Goal: Complete application form: Complete application form

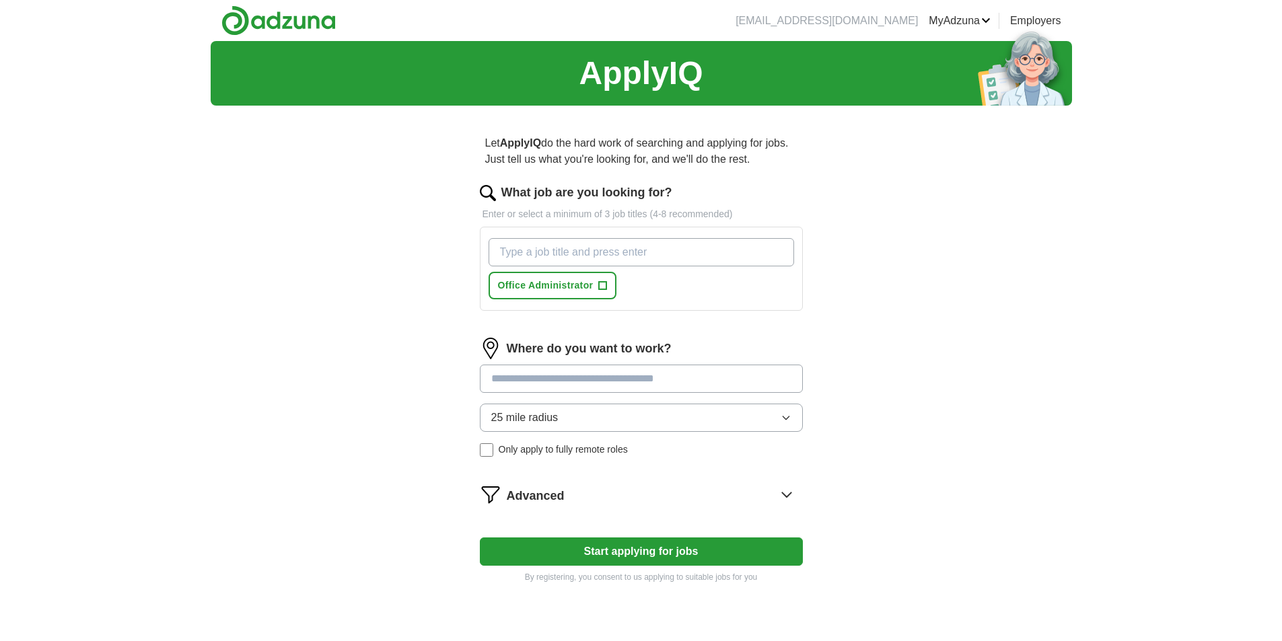
click at [620, 256] on input "What job are you looking for?" at bounding box center [642, 252] width 306 height 28
type input "Data Entry"
type input "Data Processor"
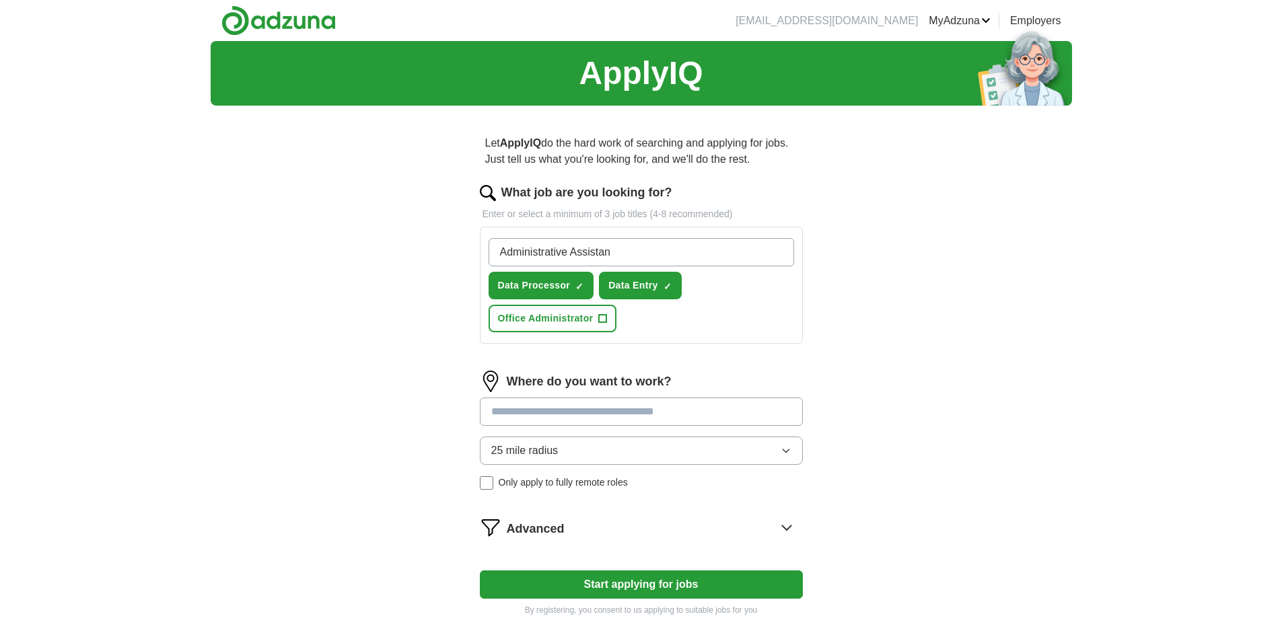
type input "Administrative Assistant"
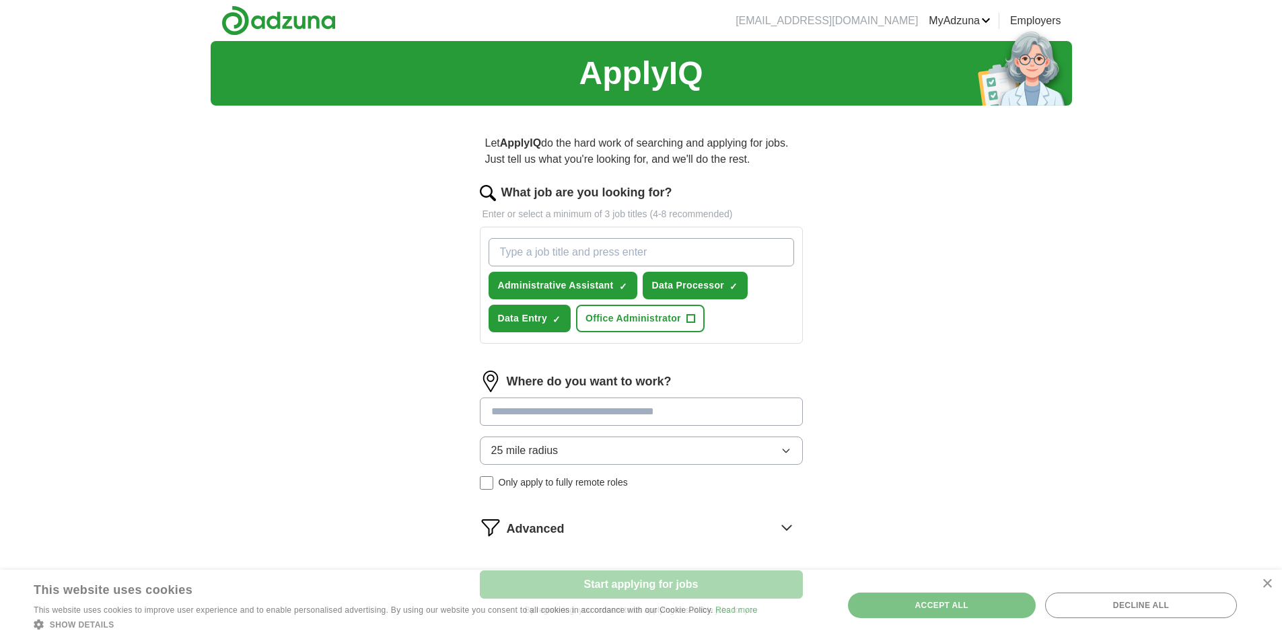
scroll to position [67, 0]
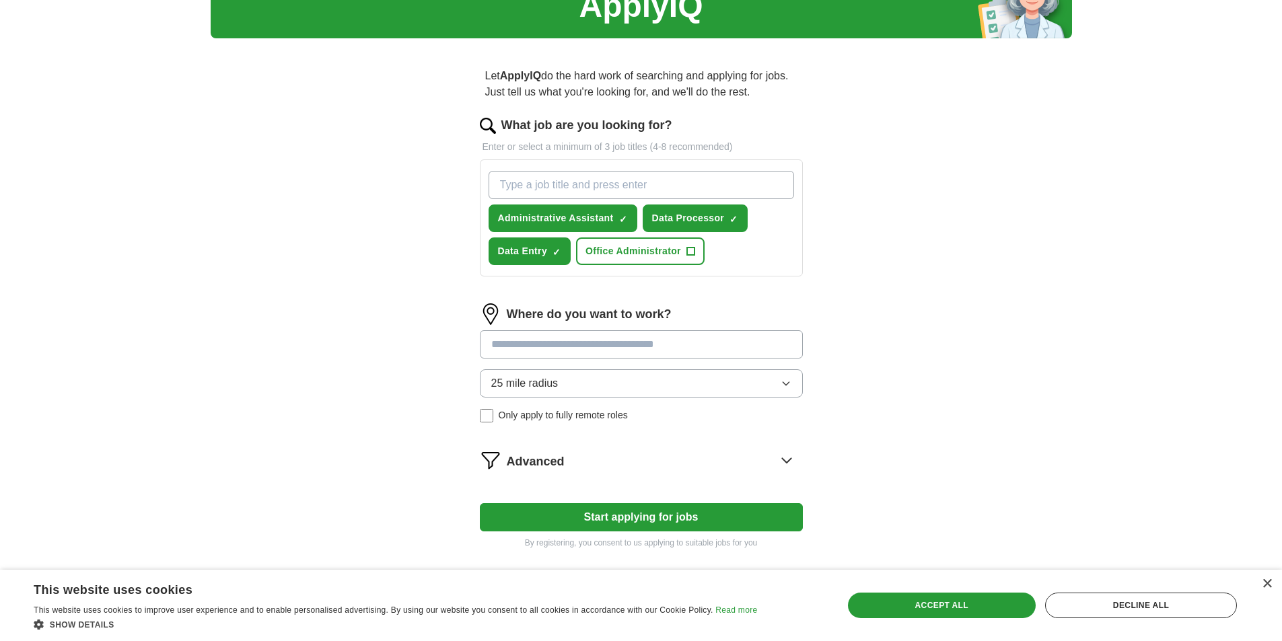
click at [581, 346] on input at bounding box center [641, 344] width 323 height 28
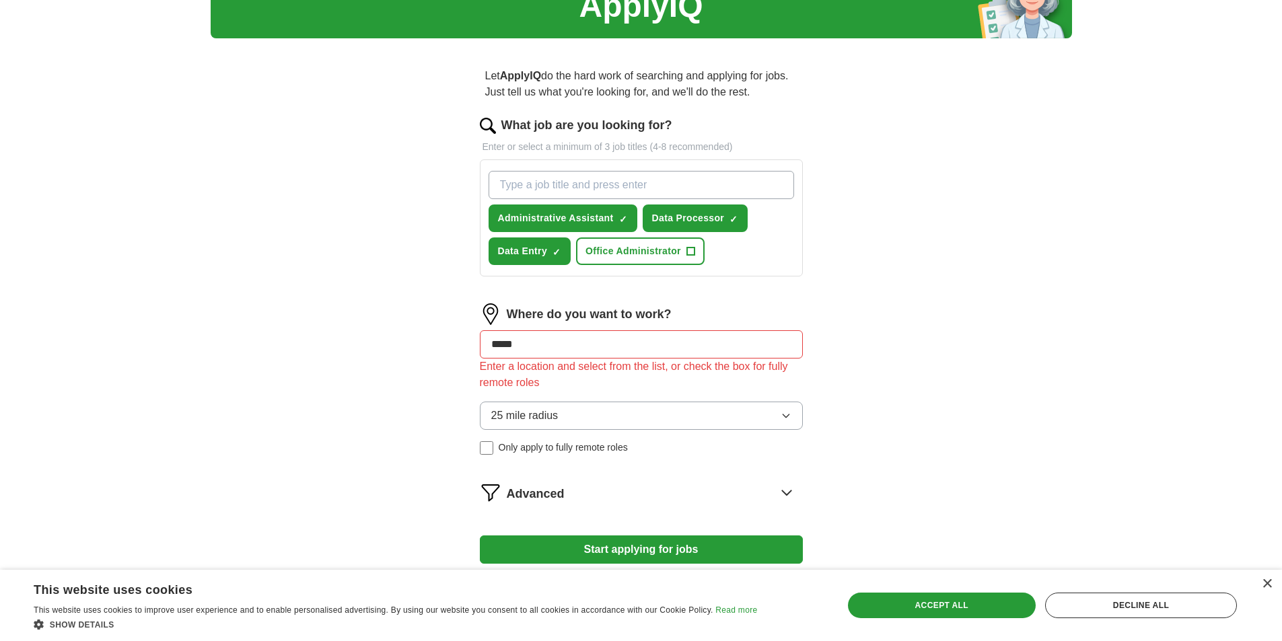
click at [568, 385] on div "Where do you want to work? ***** Enter a location and select from the list, or …" at bounding box center [641, 384] width 323 height 162
click at [525, 417] on span "25 mile radius" at bounding box center [524, 416] width 67 height 16
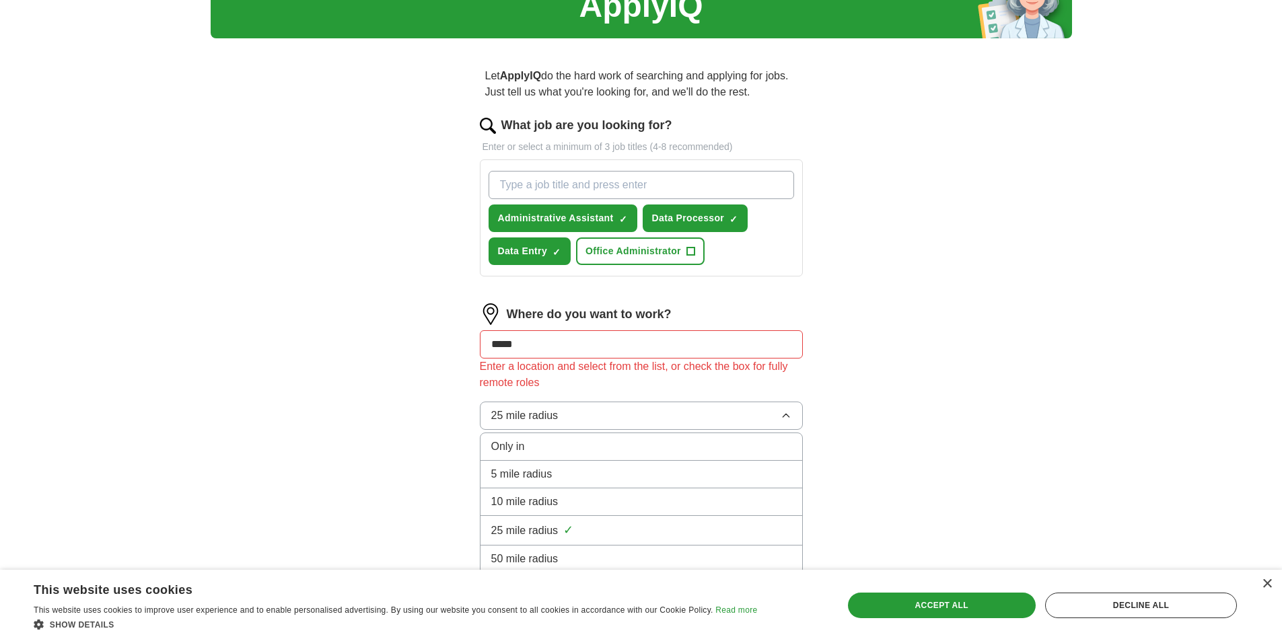
click at [525, 417] on span "25 mile radius" at bounding box center [524, 416] width 67 height 16
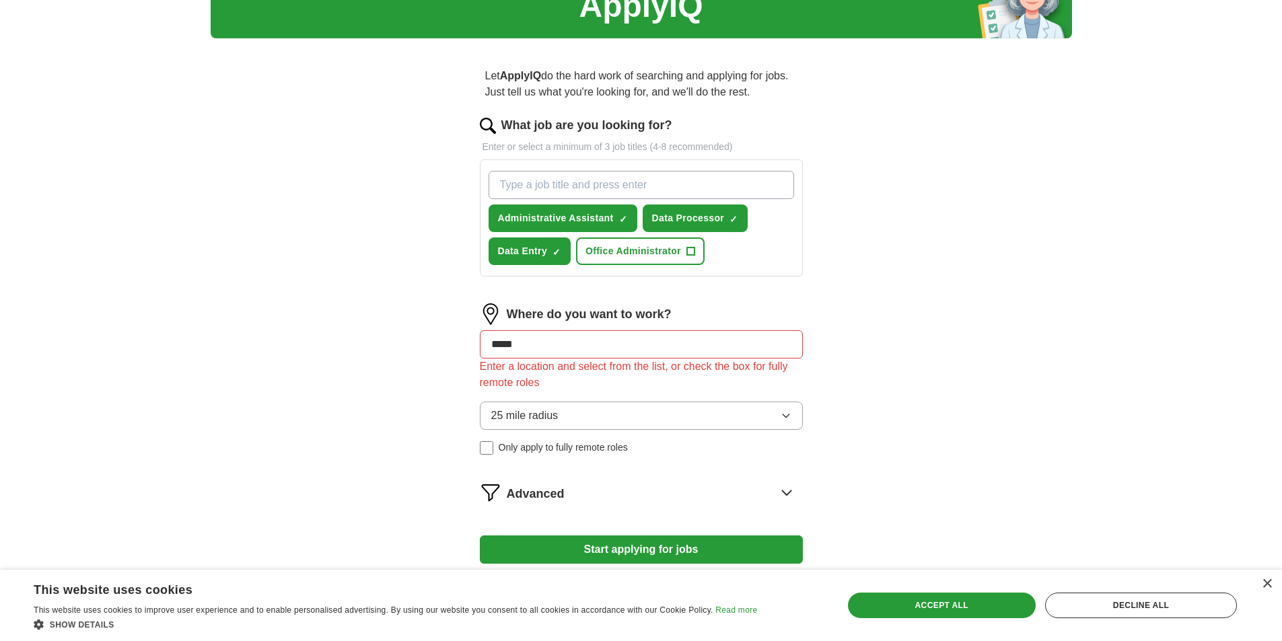
click at [525, 417] on span "25 mile radius" at bounding box center [524, 416] width 67 height 16
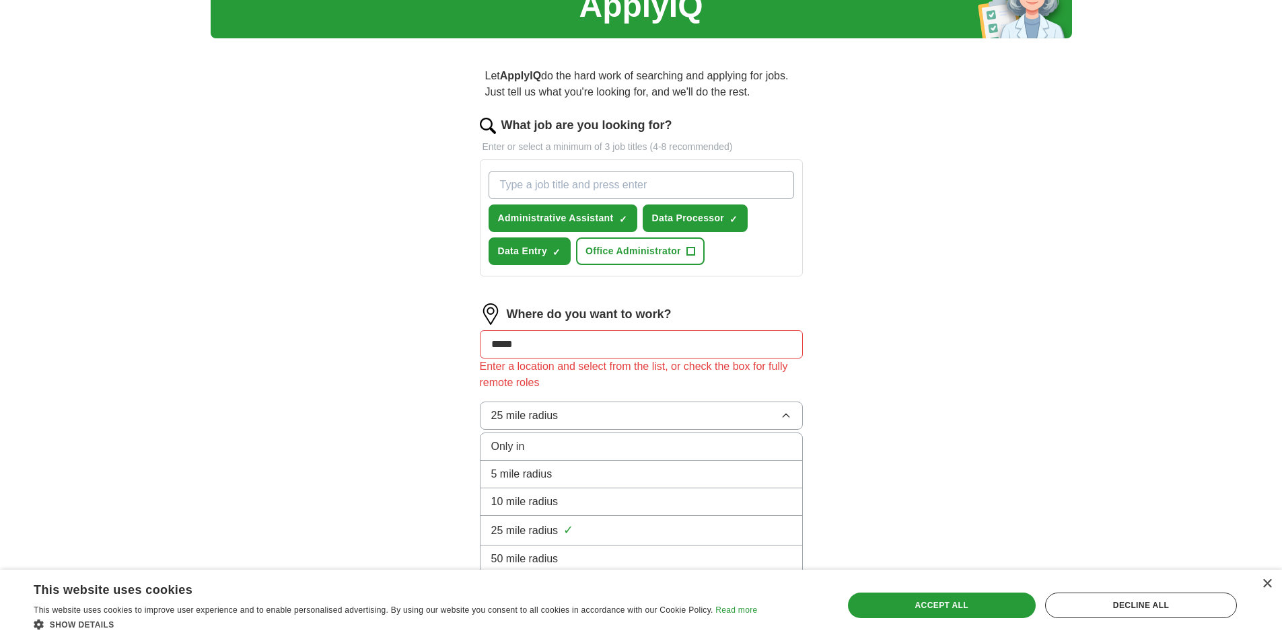
click at [525, 417] on span "25 mile radius" at bounding box center [524, 416] width 67 height 16
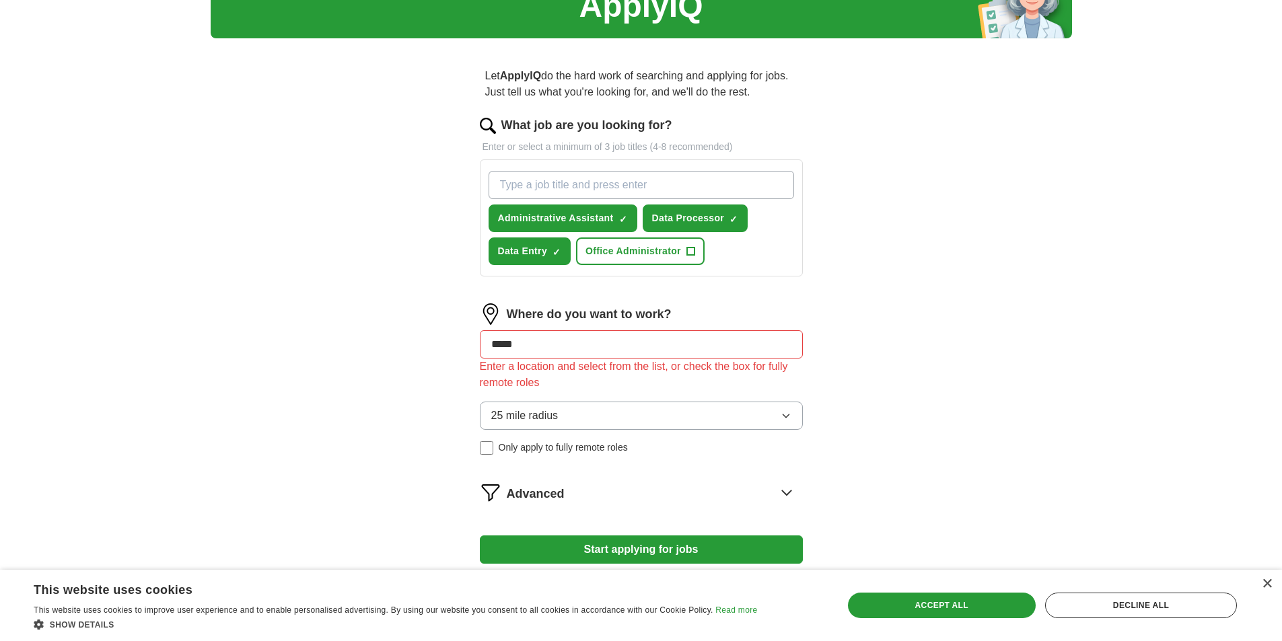
click at [525, 417] on span "25 mile radius" at bounding box center [524, 416] width 67 height 16
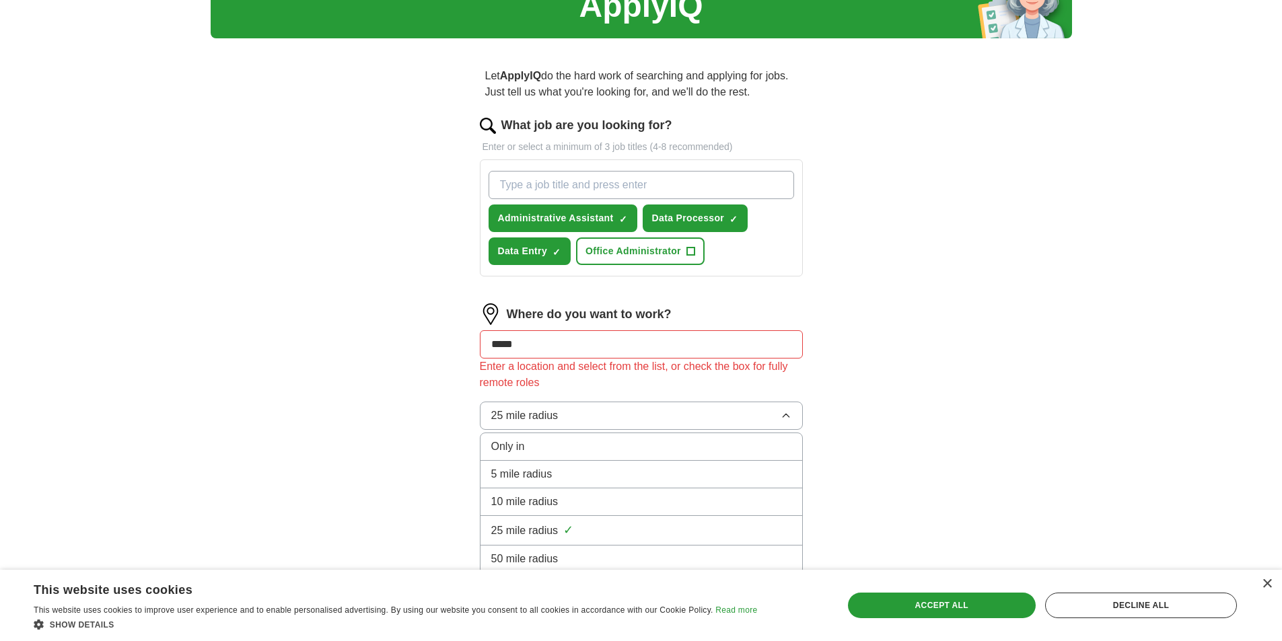
click at [532, 505] on span "10 mile radius" at bounding box center [524, 502] width 67 height 16
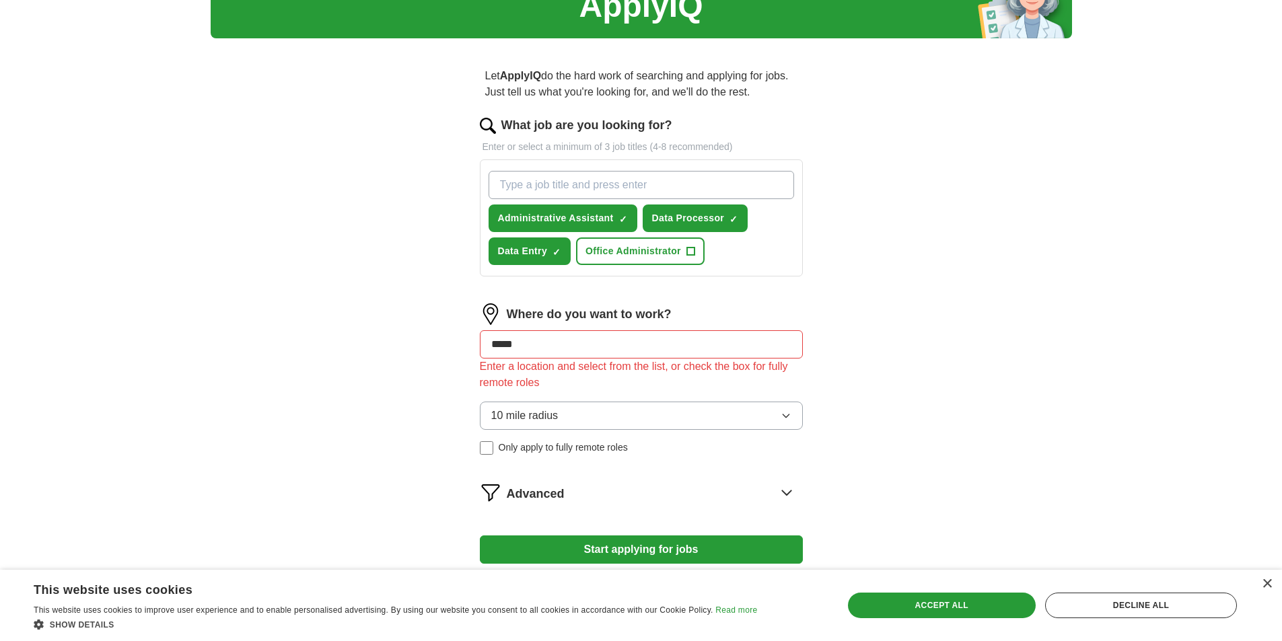
click at [373, 380] on div "ApplyIQ Let ApplyIQ do the hard work of searching and applying for jobs. Just t…" at bounding box center [641, 294] width 861 height 641
click at [541, 416] on span "10 mile radius" at bounding box center [524, 416] width 67 height 16
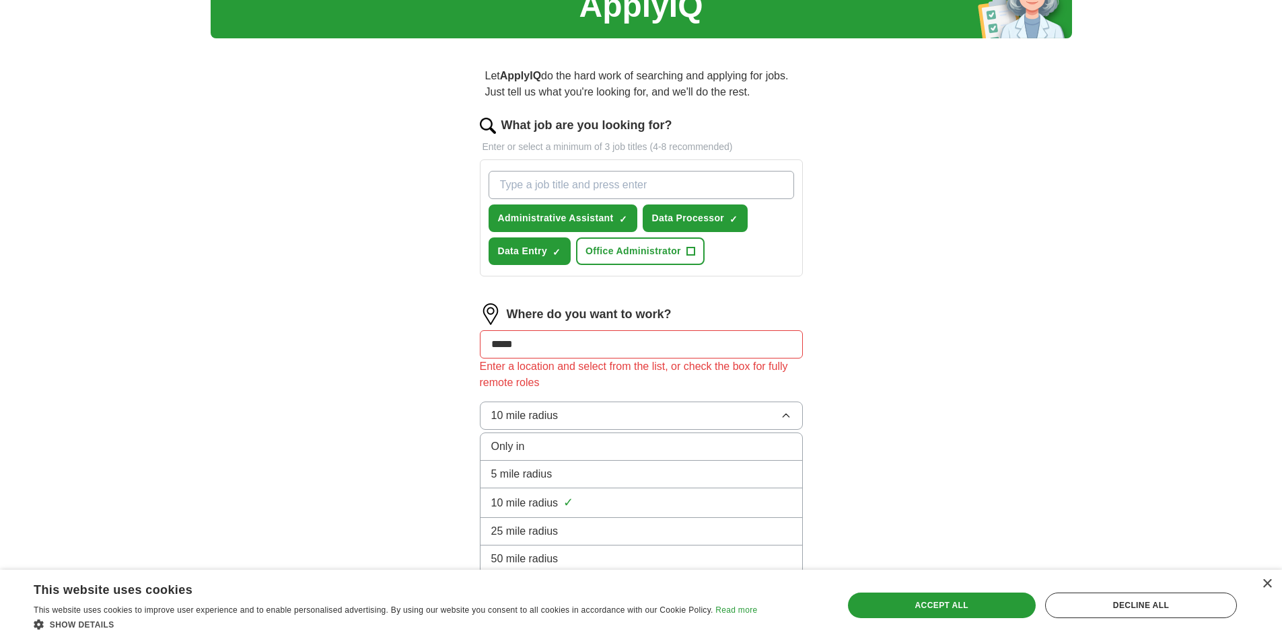
click at [525, 527] on span "25 mile radius" at bounding box center [524, 532] width 67 height 16
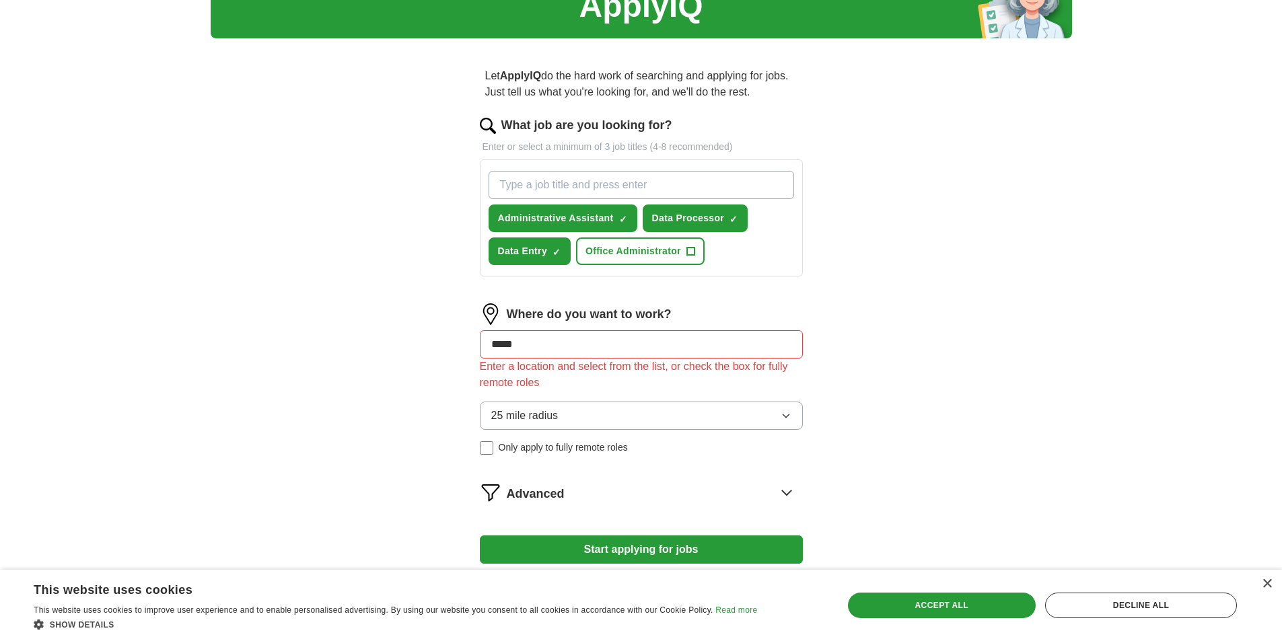
click at [386, 347] on div "ApplyIQ Let ApplyIQ do the hard work of searching and applying for jobs. Just t…" at bounding box center [641, 294] width 861 height 641
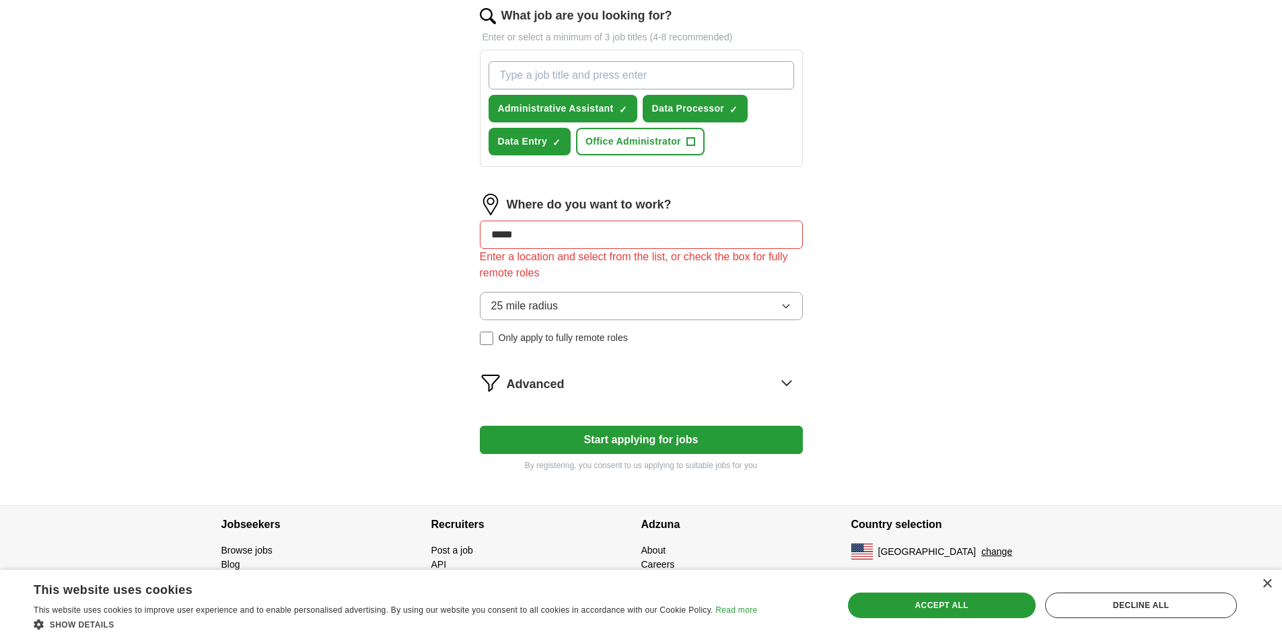
click at [612, 439] on button "Start applying for jobs" at bounding box center [641, 440] width 323 height 28
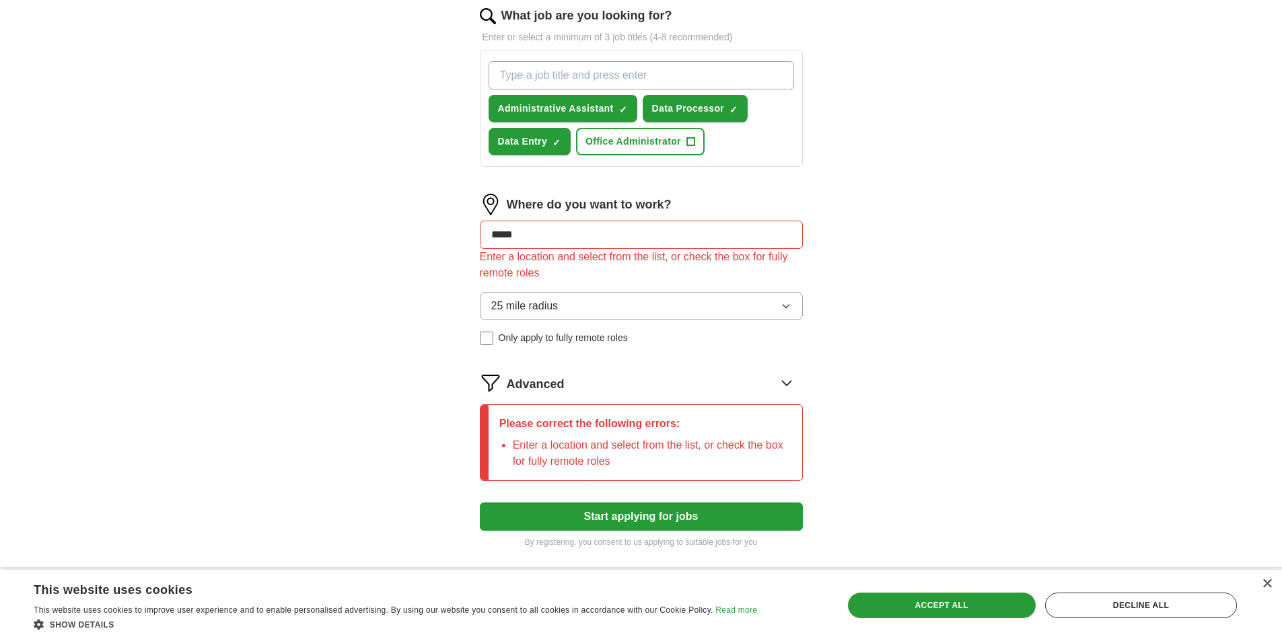
click at [557, 240] on input "*****" at bounding box center [641, 235] width 323 height 28
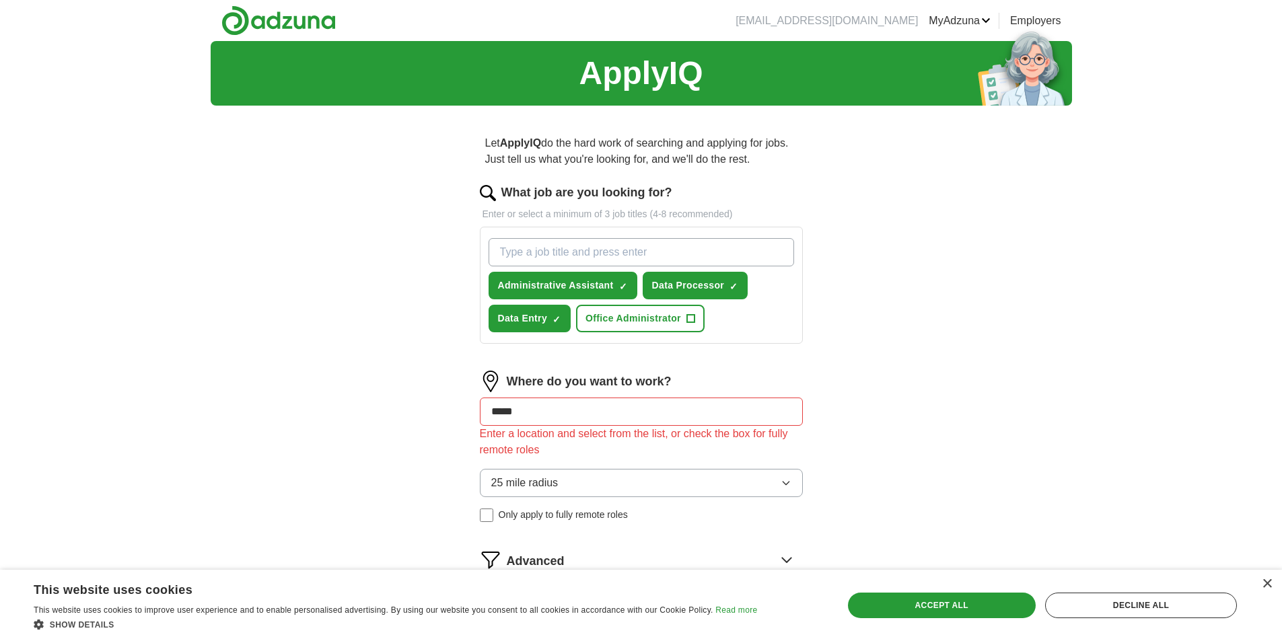
scroll to position [239, 0]
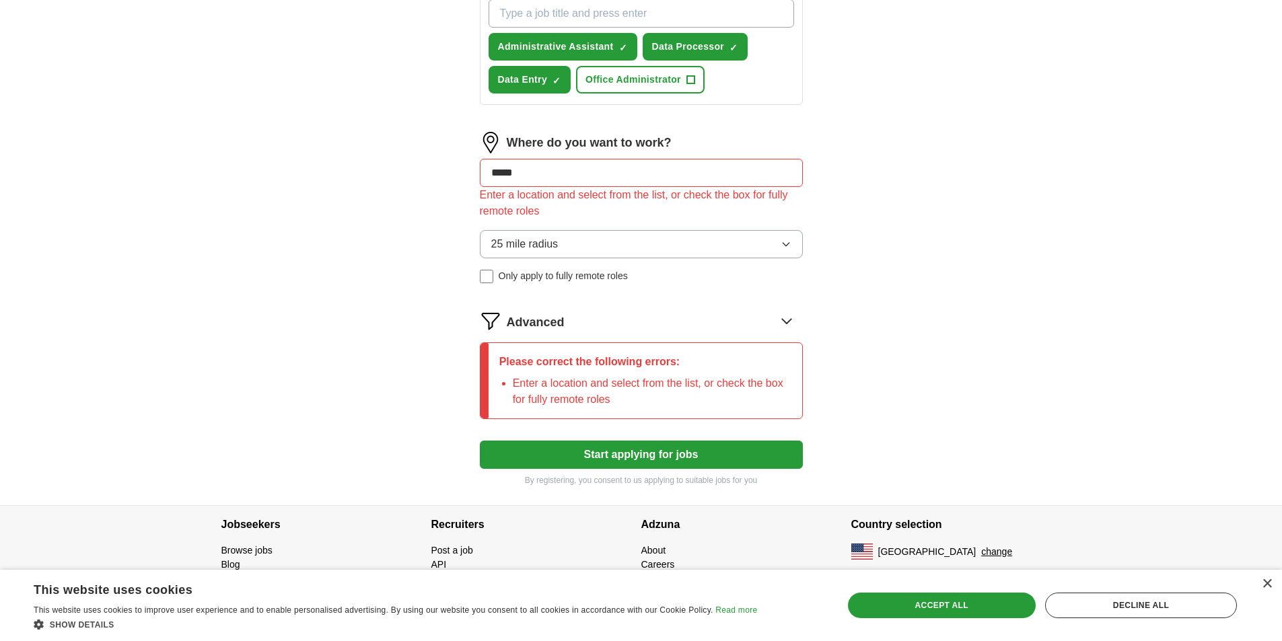
click at [480, 441] on button "Start applying for jobs" at bounding box center [641, 455] width 323 height 28
click at [660, 201] on div "Enter a location and select from the list, or check the box for fully remote ro…" at bounding box center [641, 203] width 323 height 32
click at [661, 168] on input "*****" at bounding box center [641, 173] width 323 height 28
drag, startPoint x: 574, startPoint y: 172, endPoint x: 443, endPoint y: 173, distance: 130.5
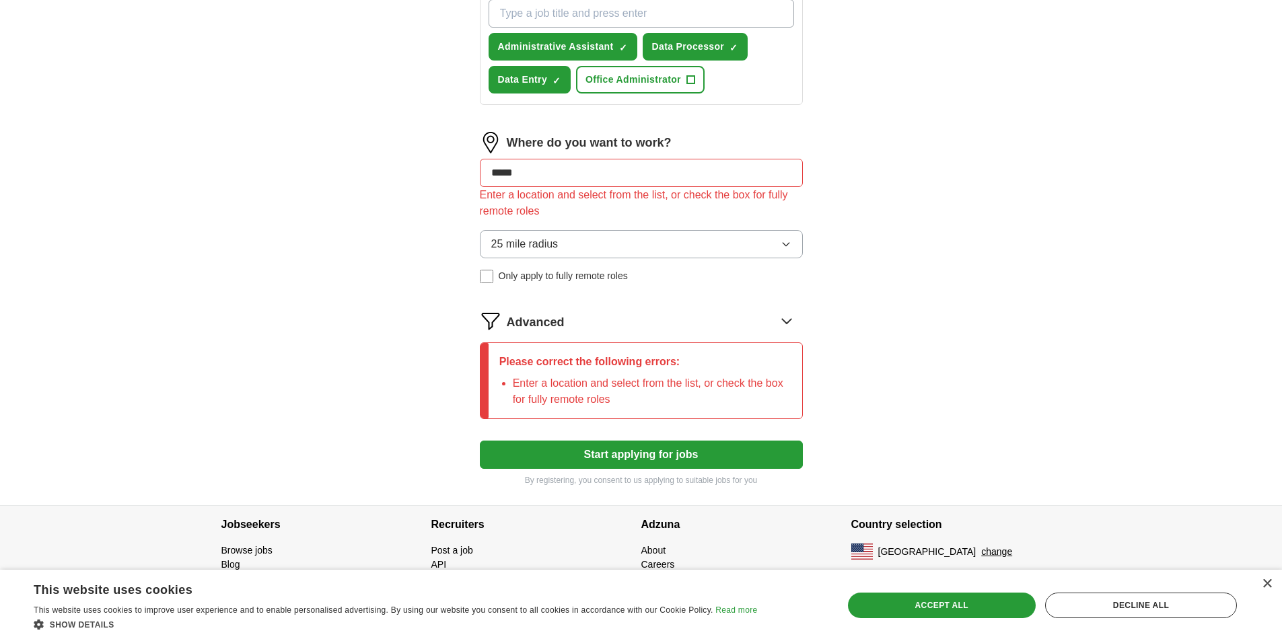
click at [443, 173] on div "Let ApplyIQ do the hard work of searching and applying for jobs. Just tell us w…" at bounding box center [641, 192] width 431 height 628
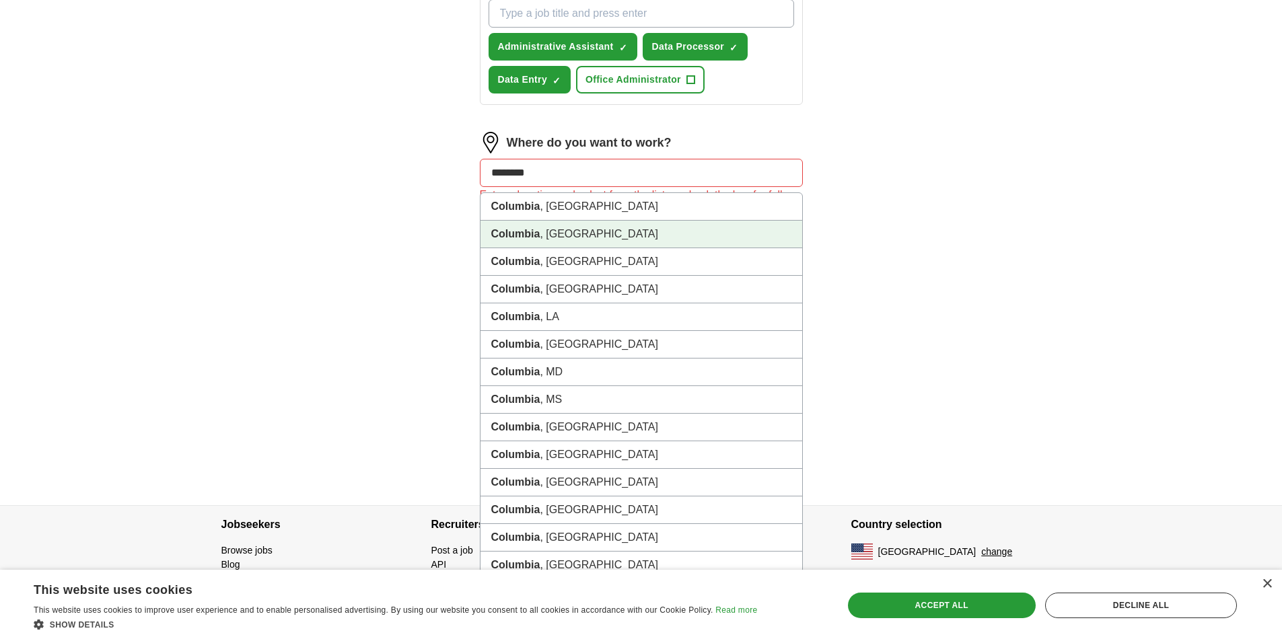
scroll to position [306, 0]
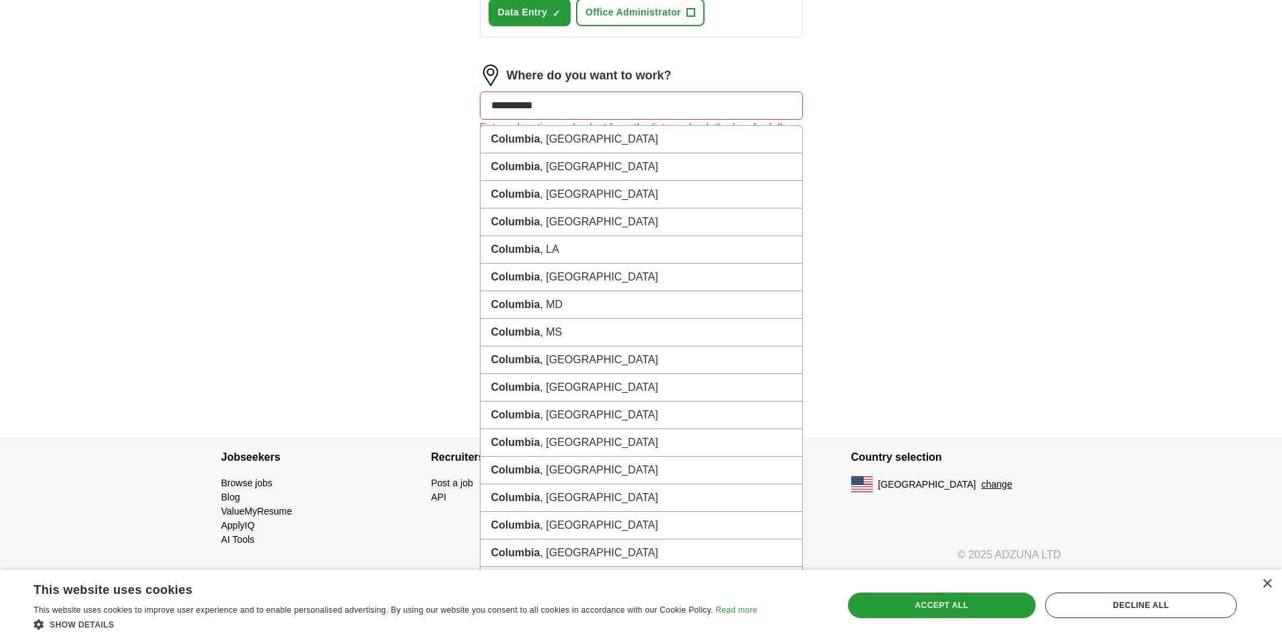
type input "**********"
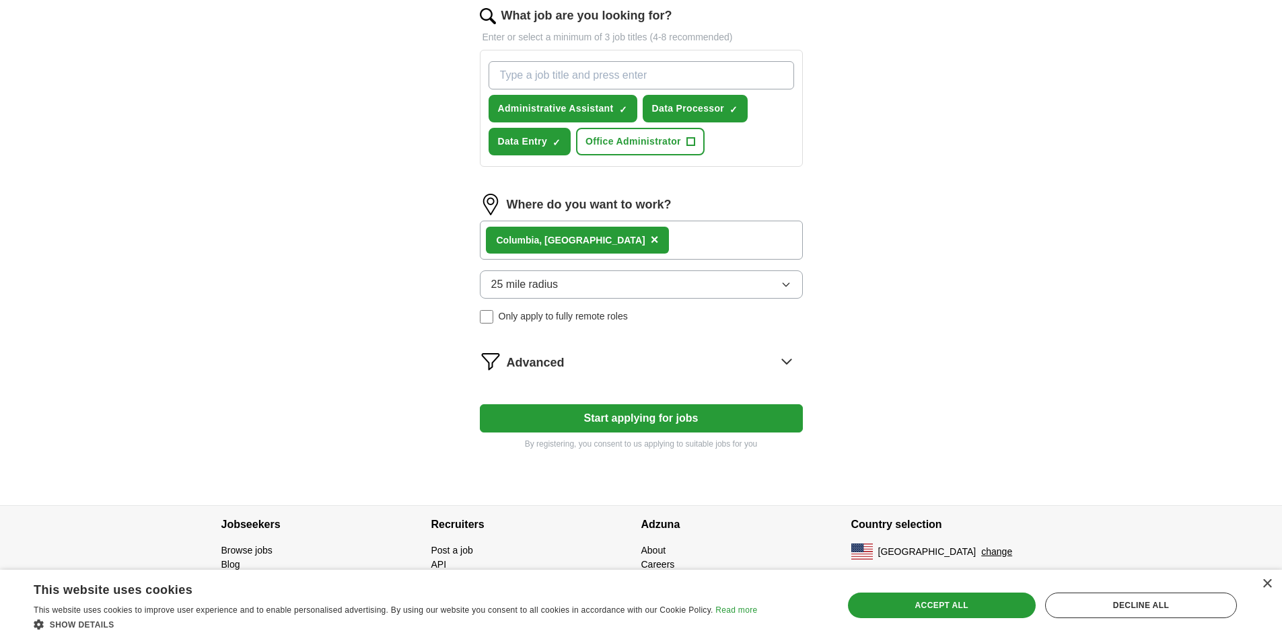
click at [632, 235] on div "Columbia , [GEOGRAPHIC_DATA] ×" at bounding box center [641, 240] width 323 height 39
click at [641, 237] on div "Columbia , [GEOGRAPHIC_DATA] ×" at bounding box center [641, 240] width 323 height 39
click at [661, 249] on div "Columbia , [GEOGRAPHIC_DATA] ×" at bounding box center [641, 240] width 323 height 39
click at [661, 247] on div "Columbia , [GEOGRAPHIC_DATA] ×" at bounding box center [641, 240] width 323 height 39
click at [653, 419] on button "Start applying for jobs" at bounding box center [641, 418] width 323 height 28
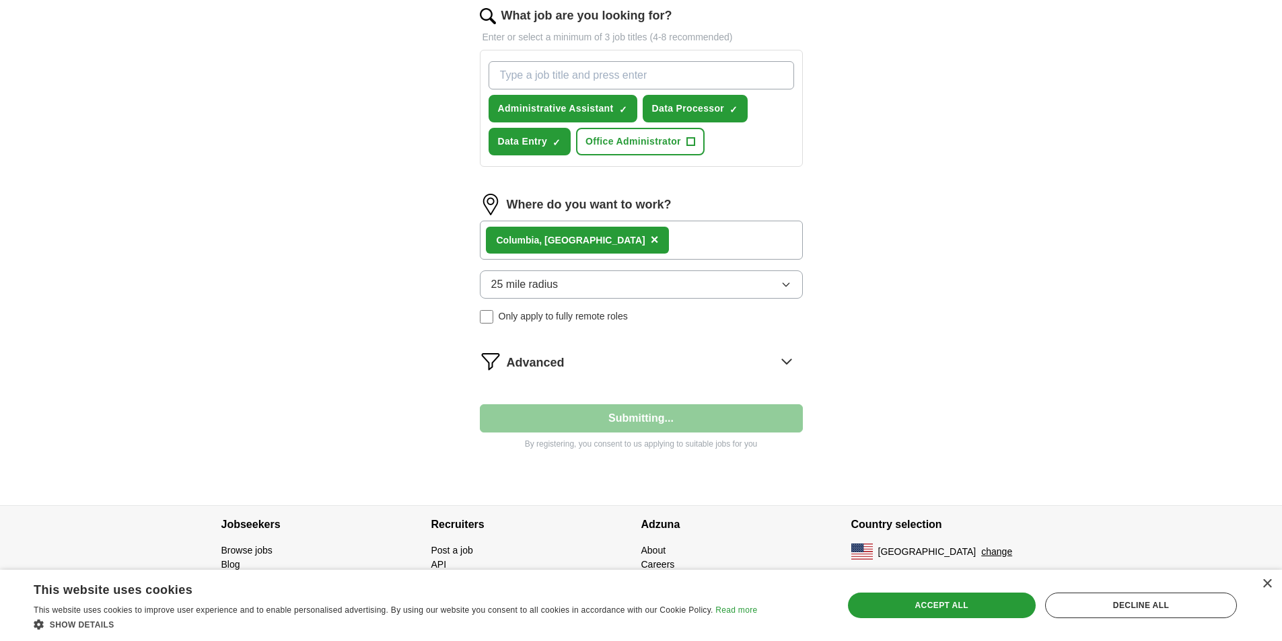
select select "**"
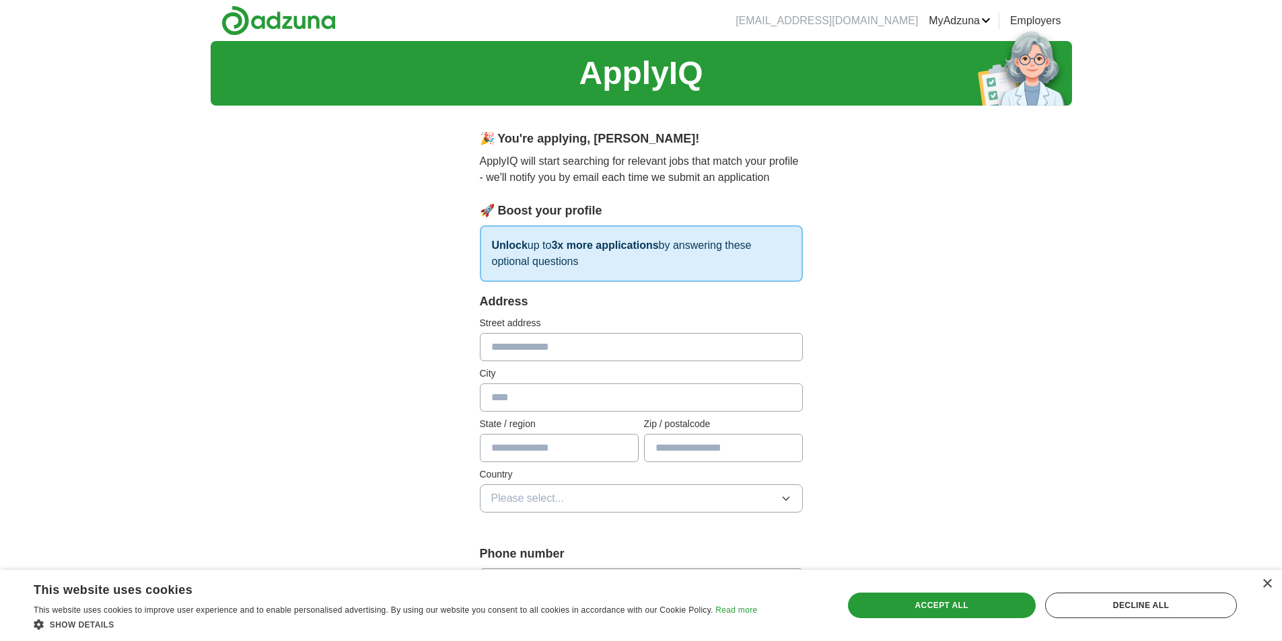
scroll to position [67, 0]
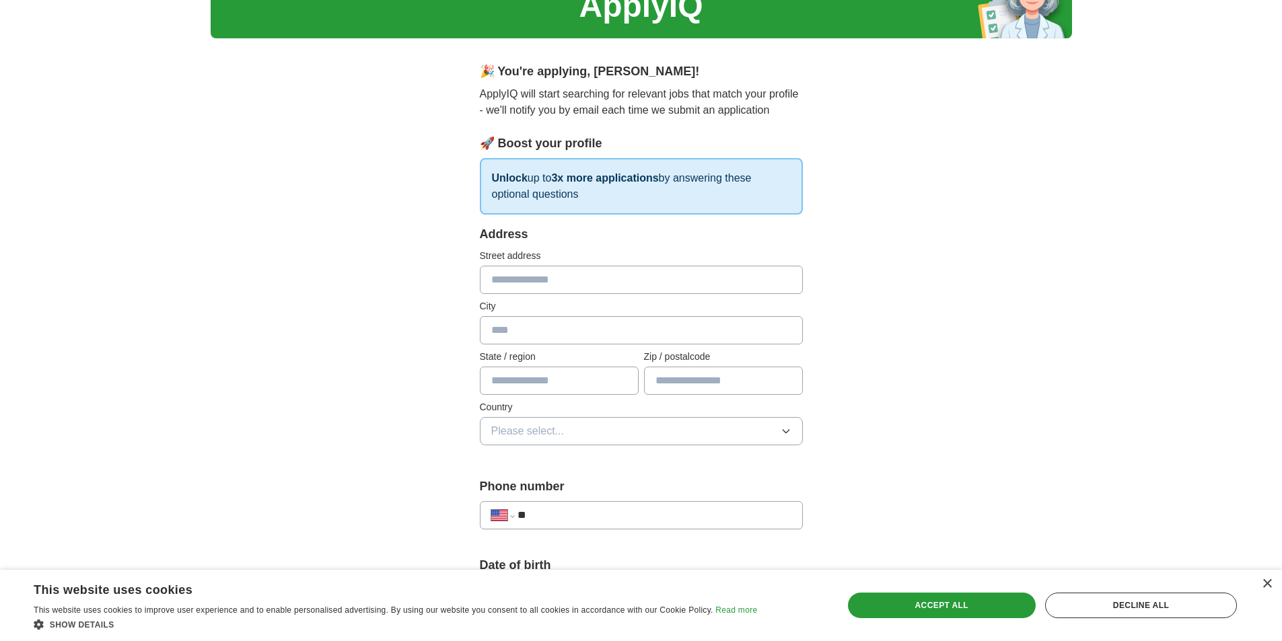
click at [545, 283] on input "text" at bounding box center [641, 280] width 323 height 28
type input "**********"
type input "********"
type input "**"
type input "*****"
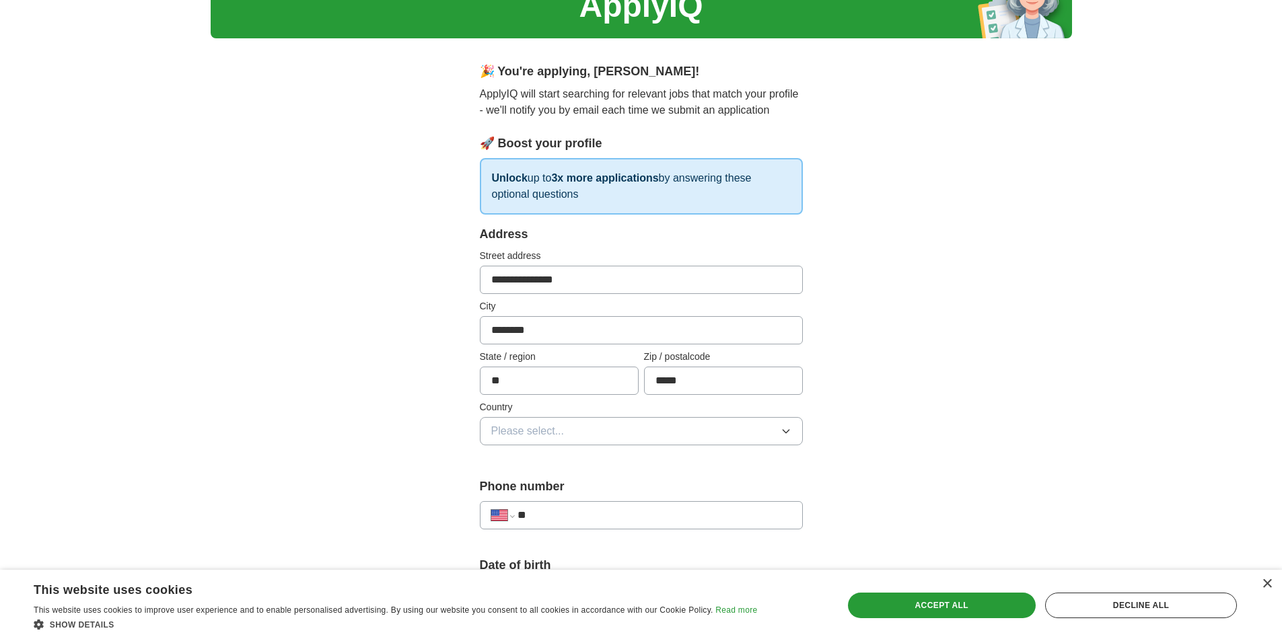
scroll to position [202, 0]
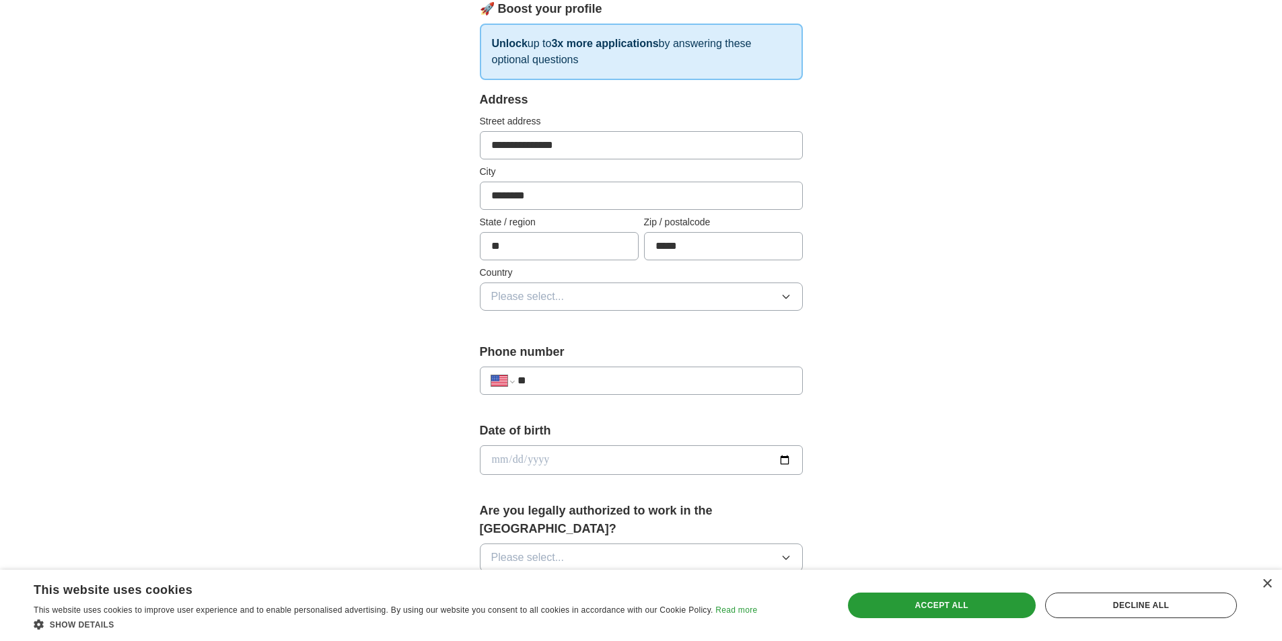
click at [513, 291] on span "Please select..." at bounding box center [527, 297] width 73 height 16
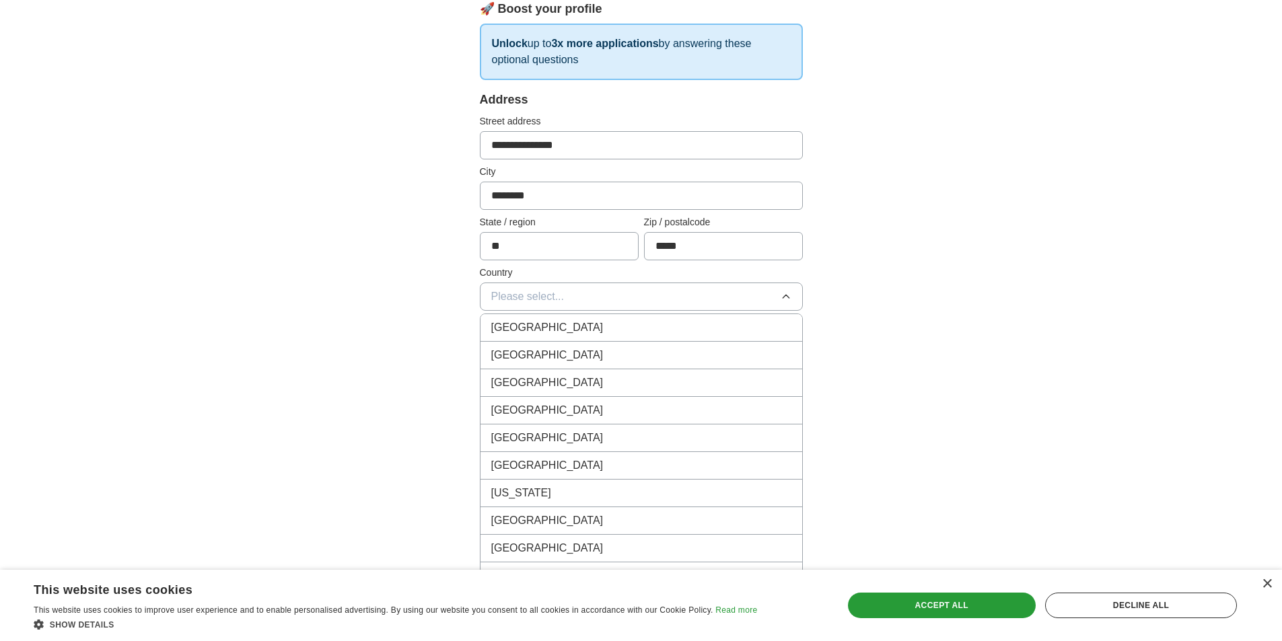
click at [537, 358] on span "[GEOGRAPHIC_DATA]" at bounding box center [547, 355] width 112 height 16
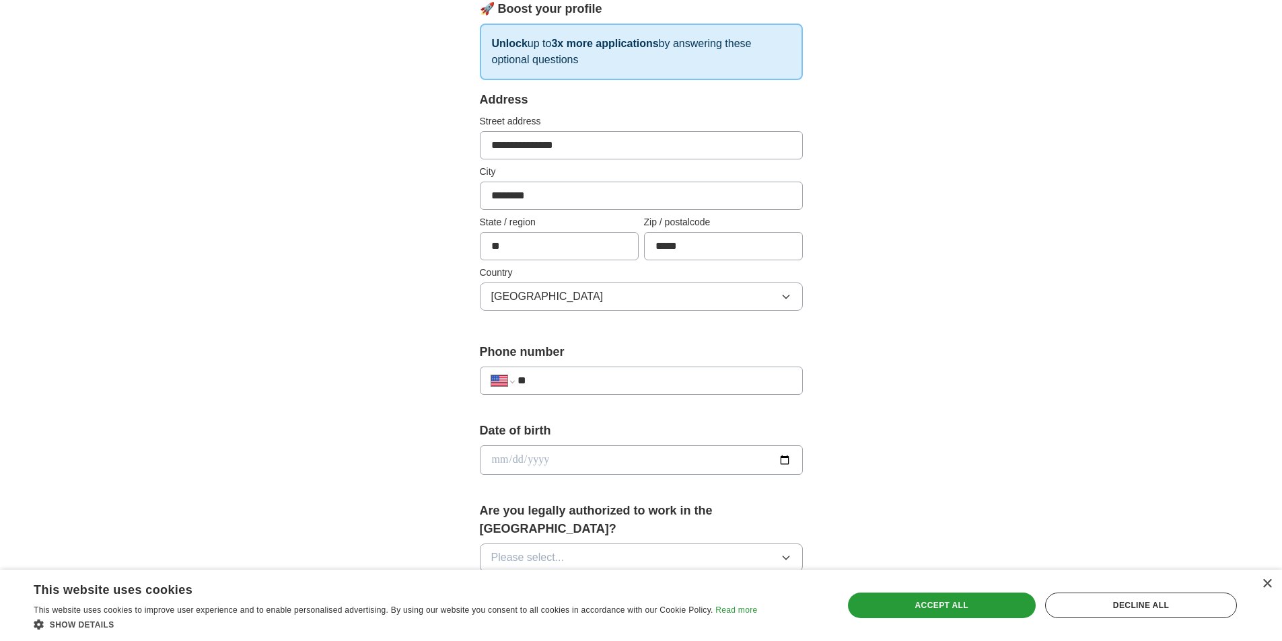
scroll to position [336, 0]
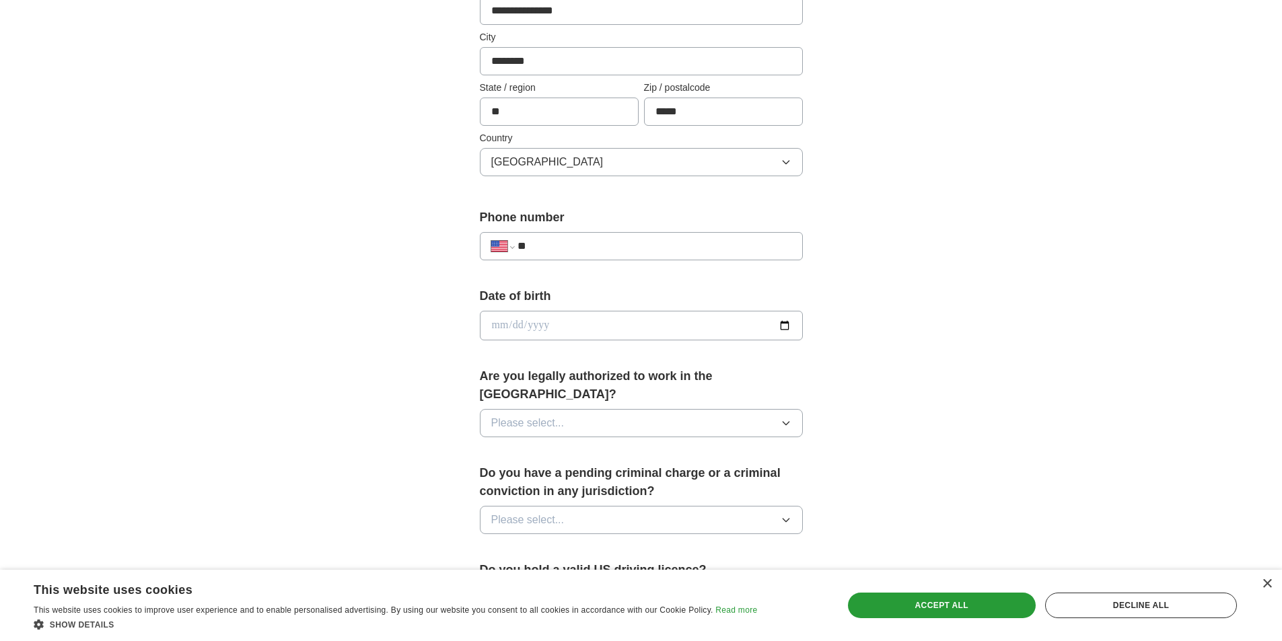
click at [575, 250] on input "**" at bounding box center [653, 246] width 273 height 16
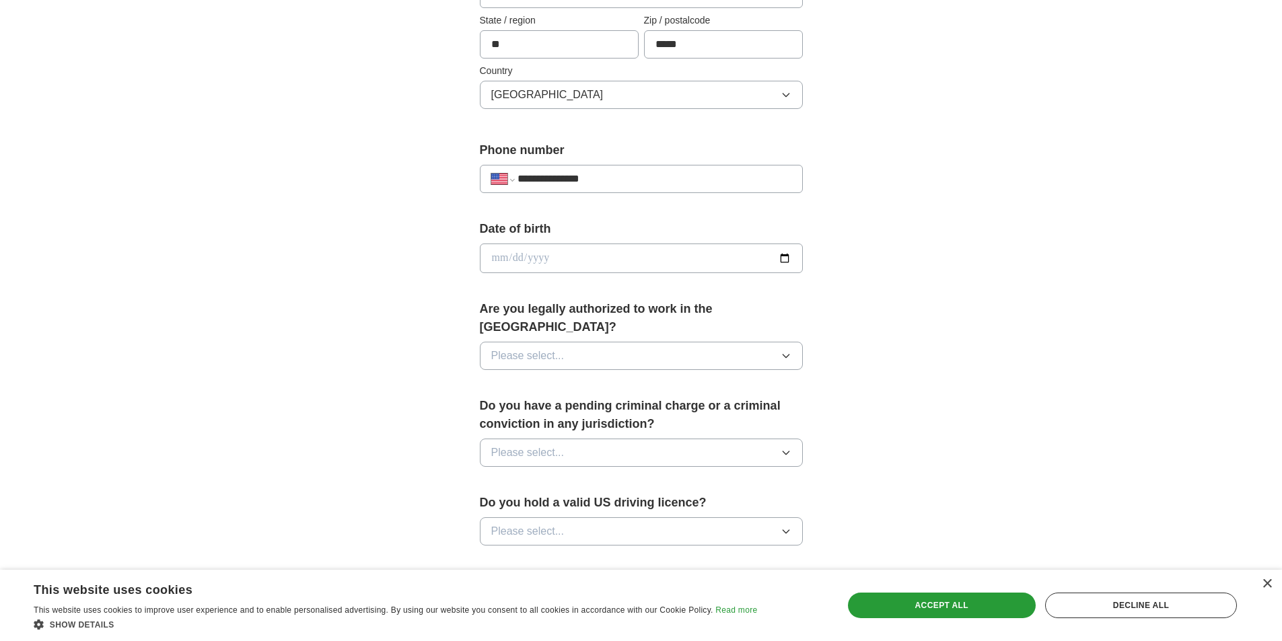
type input "**********"
click at [562, 348] on span "Please select..." at bounding box center [527, 356] width 73 height 16
click at [540, 379] on div "Yes" at bounding box center [641, 387] width 300 height 16
click at [570, 439] on button "Please select..." at bounding box center [641, 453] width 323 height 28
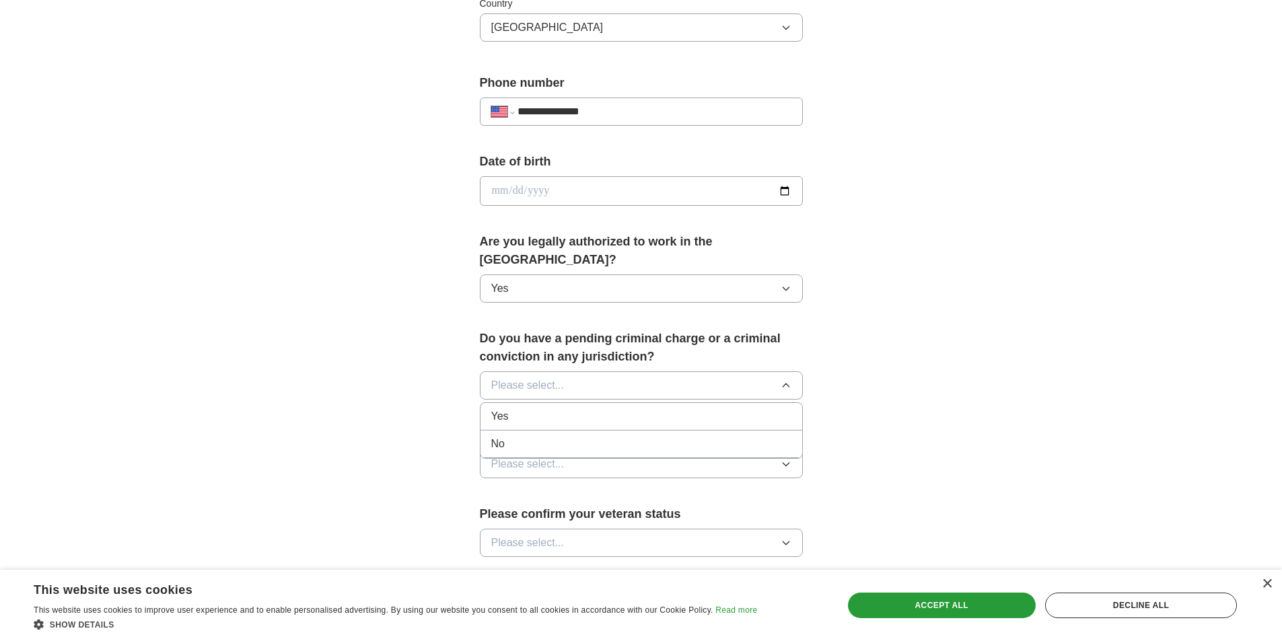
click at [561, 436] on div "No" at bounding box center [641, 444] width 300 height 16
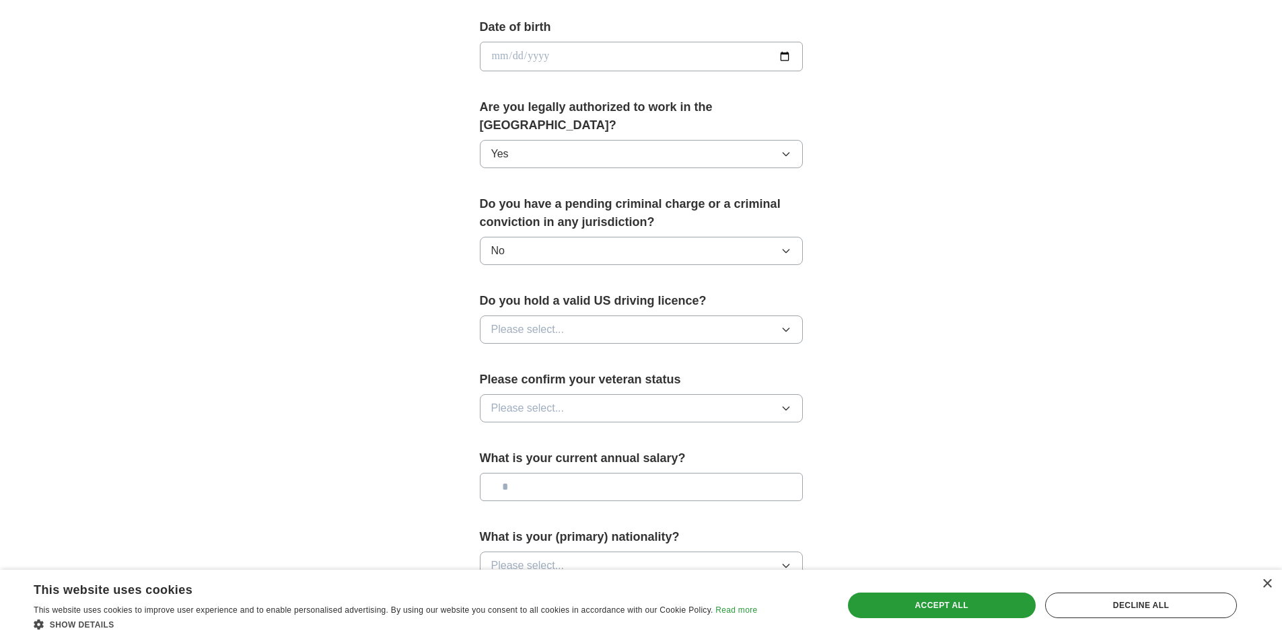
click at [574, 316] on button "Please select..." at bounding box center [641, 330] width 323 height 28
click at [564, 353] on div "Yes" at bounding box center [641, 361] width 300 height 16
click at [571, 394] on button "Please select..." at bounding box center [641, 408] width 323 height 28
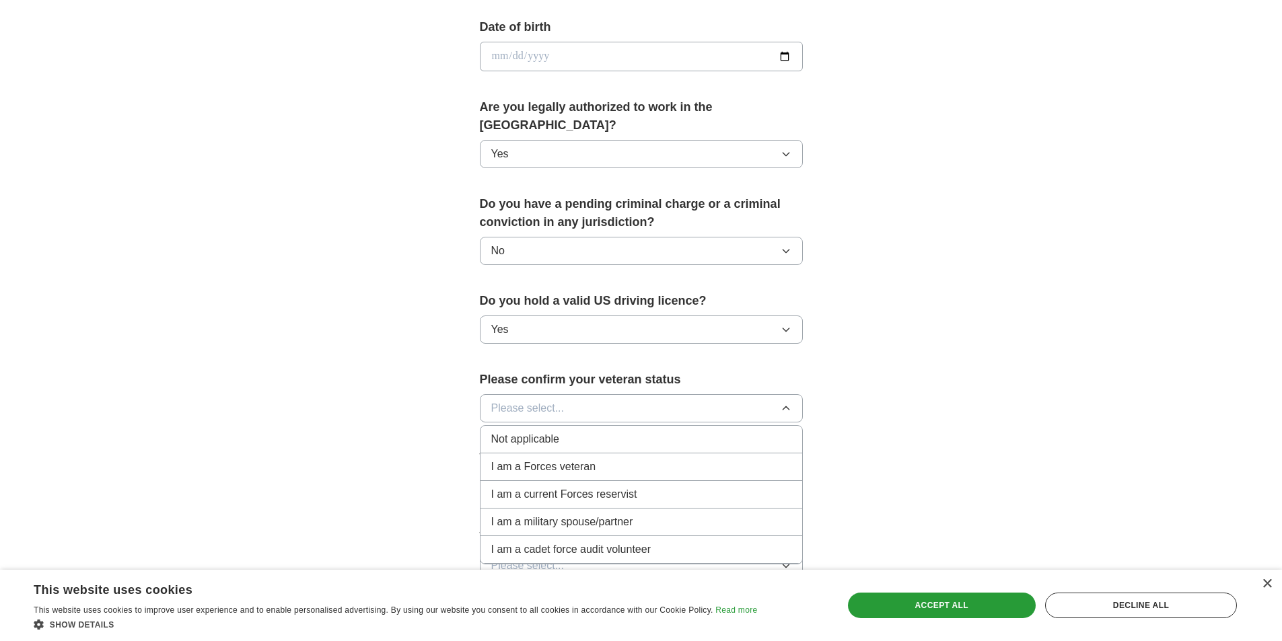
scroll to position [673, 0]
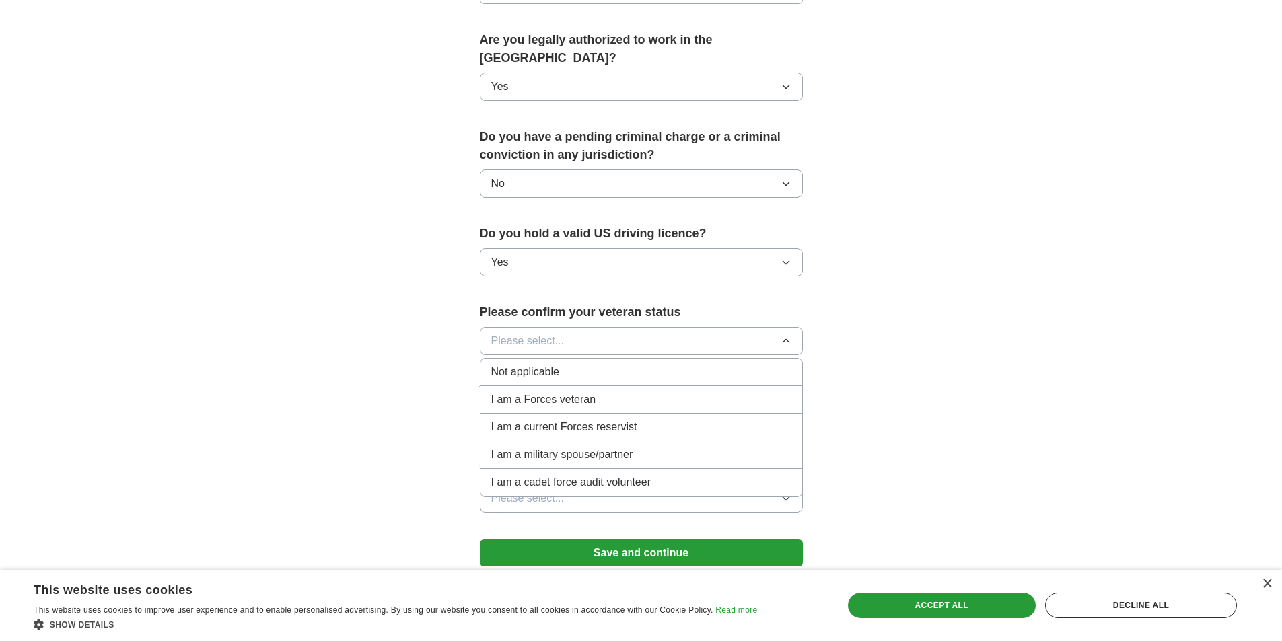
click at [618, 364] on div "Not applicable" at bounding box center [641, 372] width 300 height 16
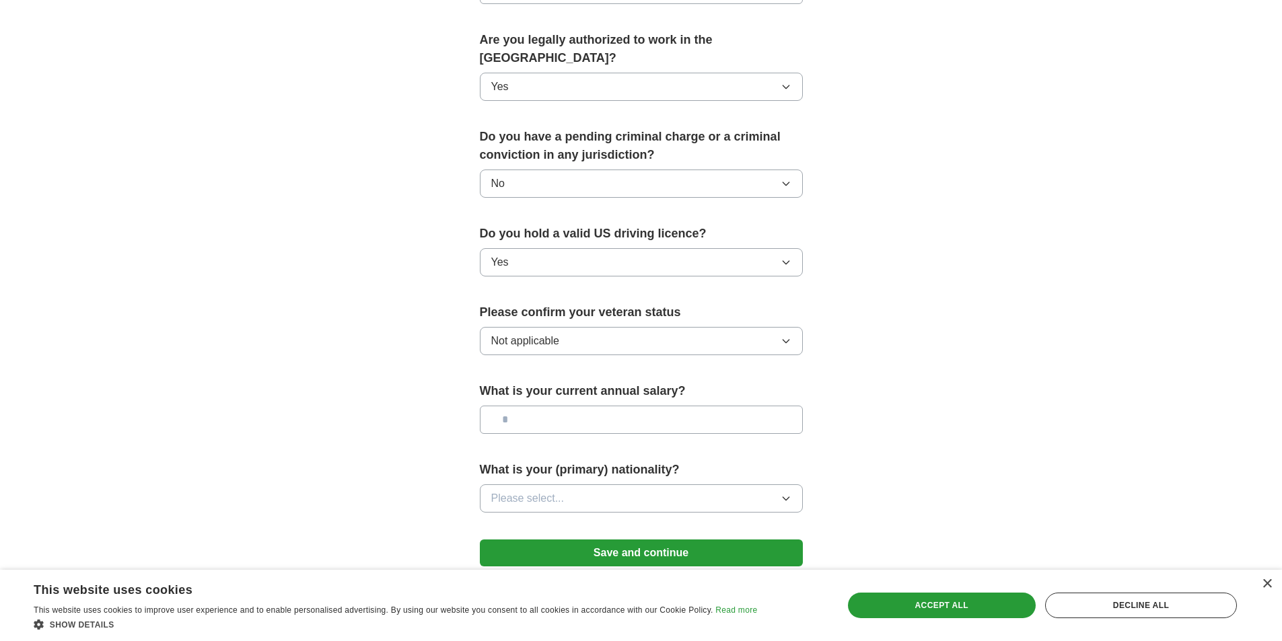
scroll to position [740, 0]
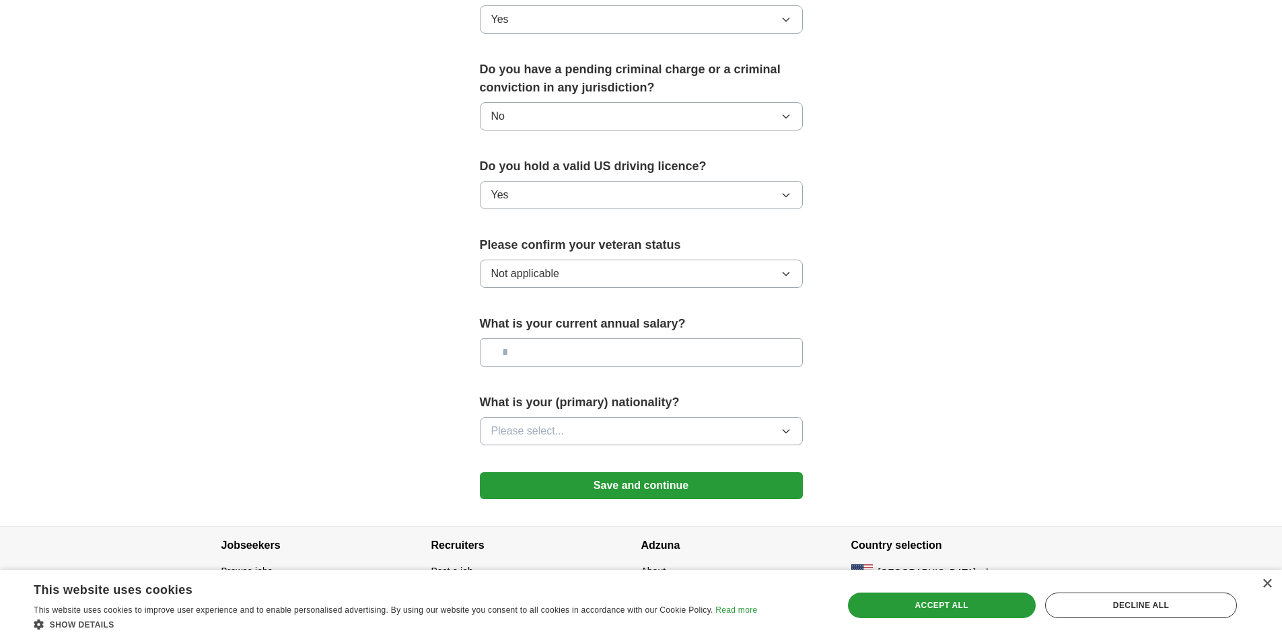
click at [610, 472] on button "Save and continue" at bounding box center [641, 485] width 323 height 27
